Goal: Find specific page/section: Find specific page/section

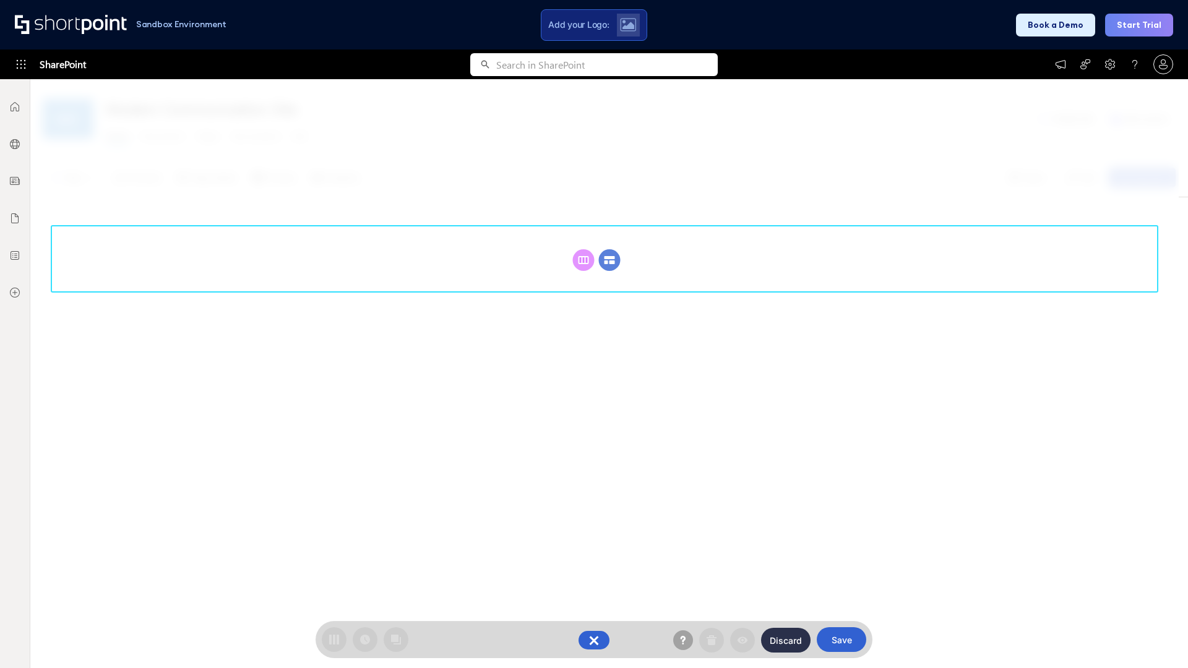
scroll to position [170, 0]
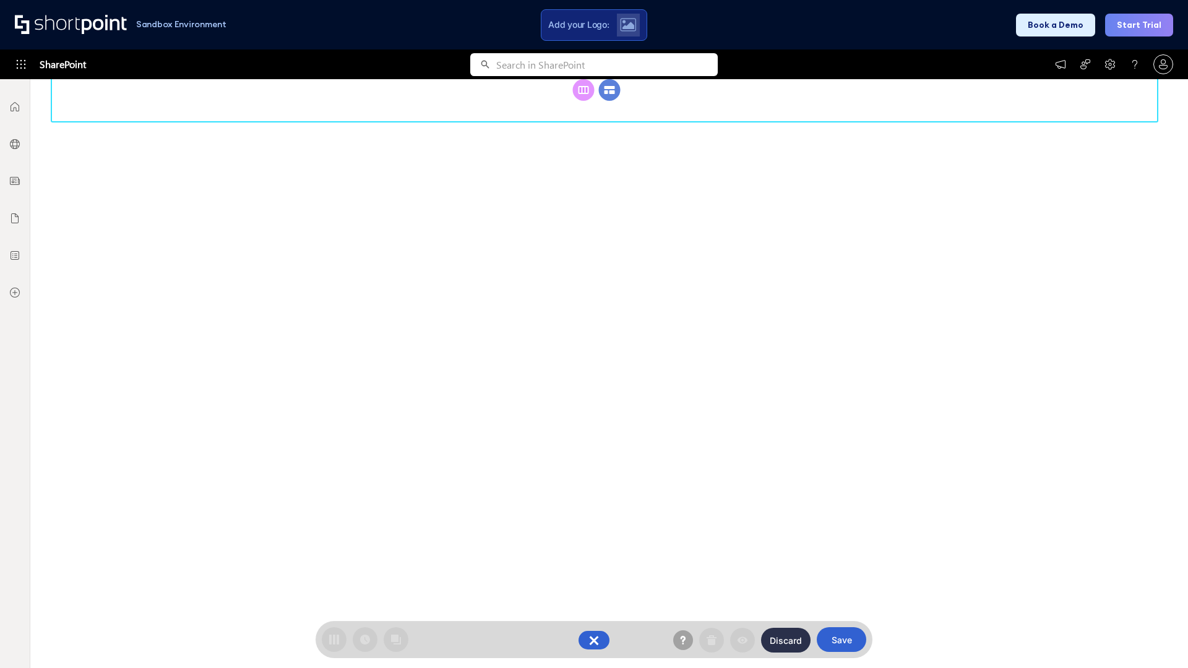
click at [609, 101] on circle at bounding box center [610, 90] width 22 height 22
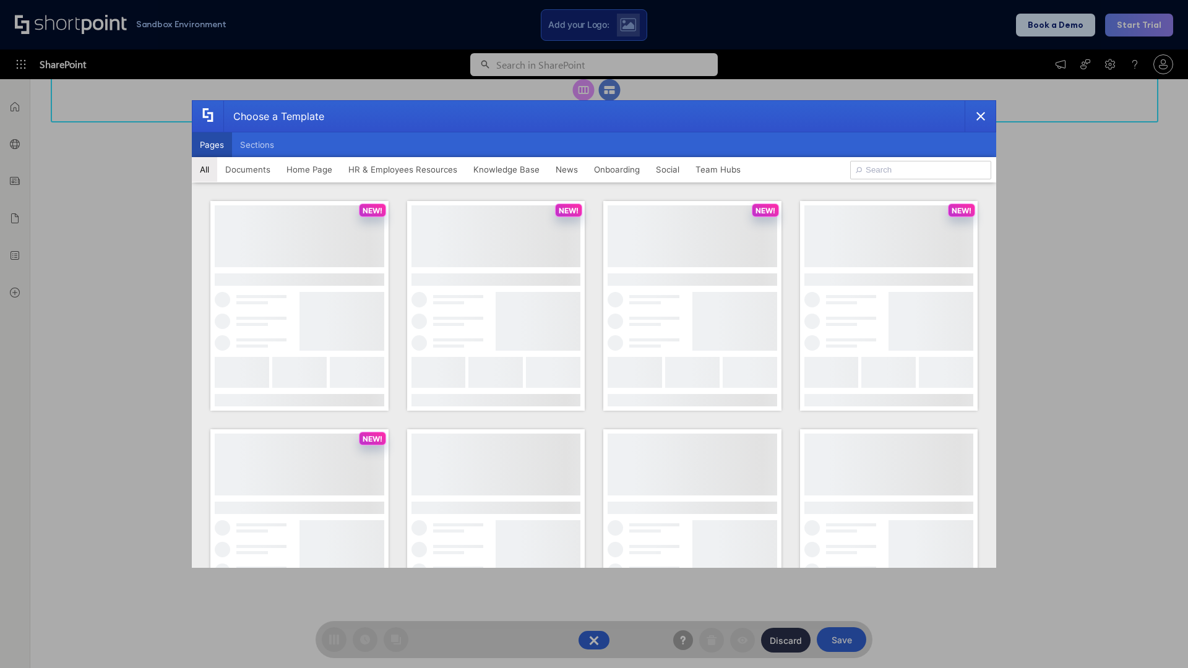
scroll to position [0, 0]
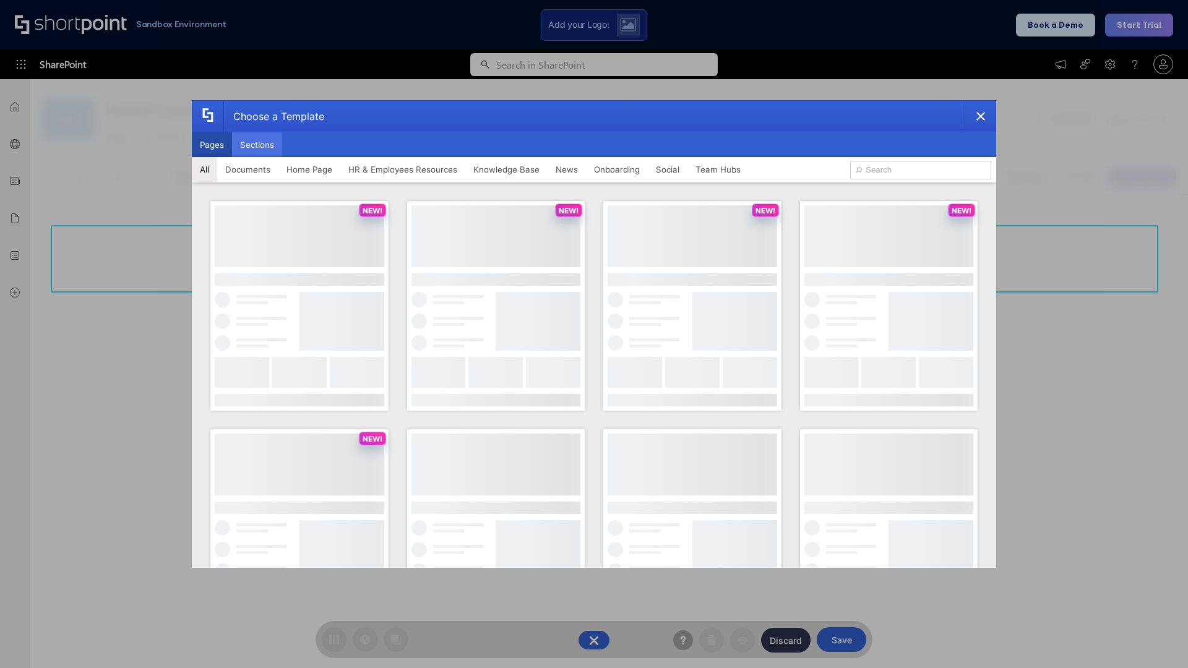
click at [257, 145] on button "Sections" at bounding box center [257, 144] width 50 height 25
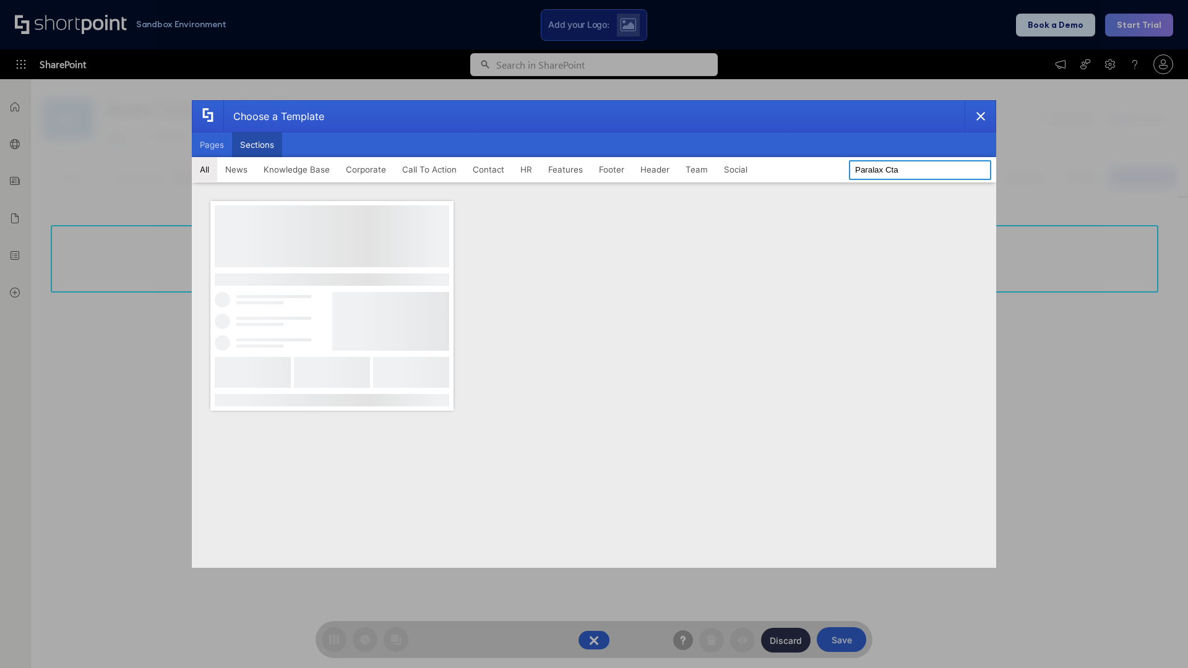
type input "Paralax Cta"
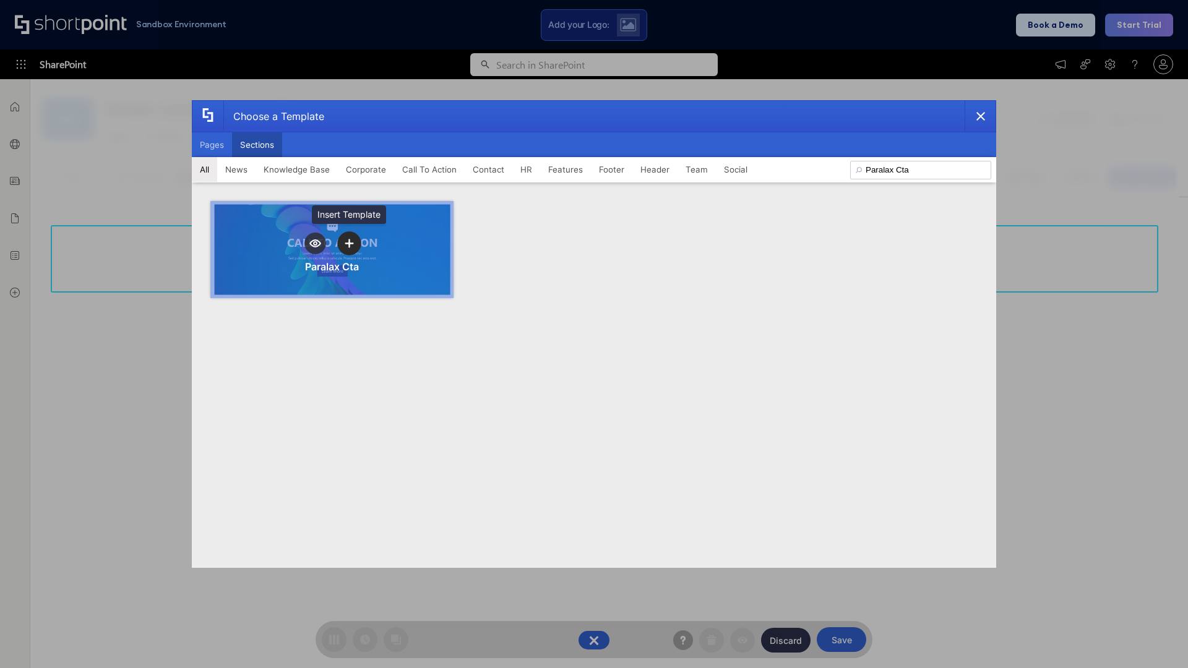
click at [349, 243] on icon "template selector" at bounding box center [349, 243] width 9 height 9
